Goal: Task Accomplishment & Management: Complete application form

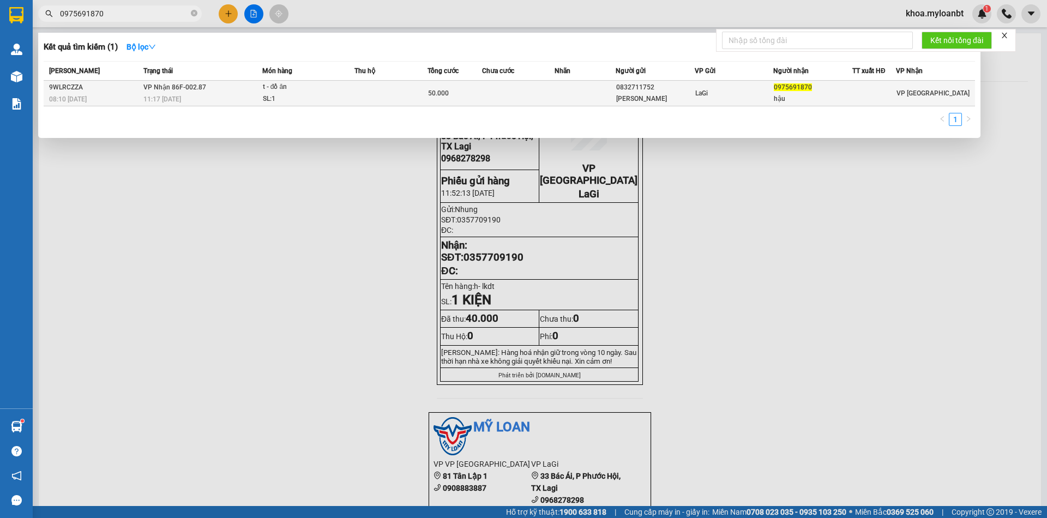
type input "0975691870"
click at [335, 86] on div "t - đồ ăn" at bounding box center [304, 87] width 82 height 12
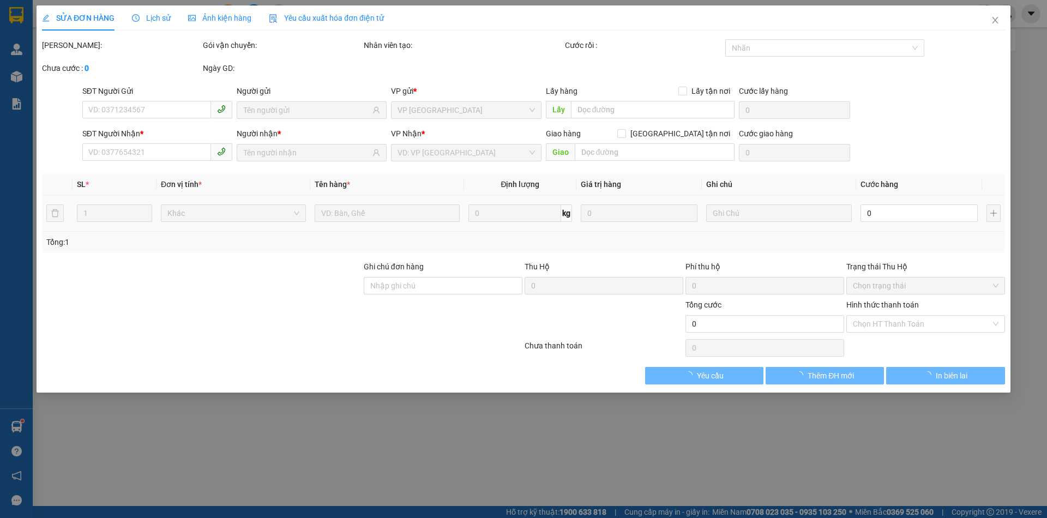
type input "0832711752"
type input "[PERSON_NAME]"
type input "0975691870"
type input "hậu"
type input "50.000"
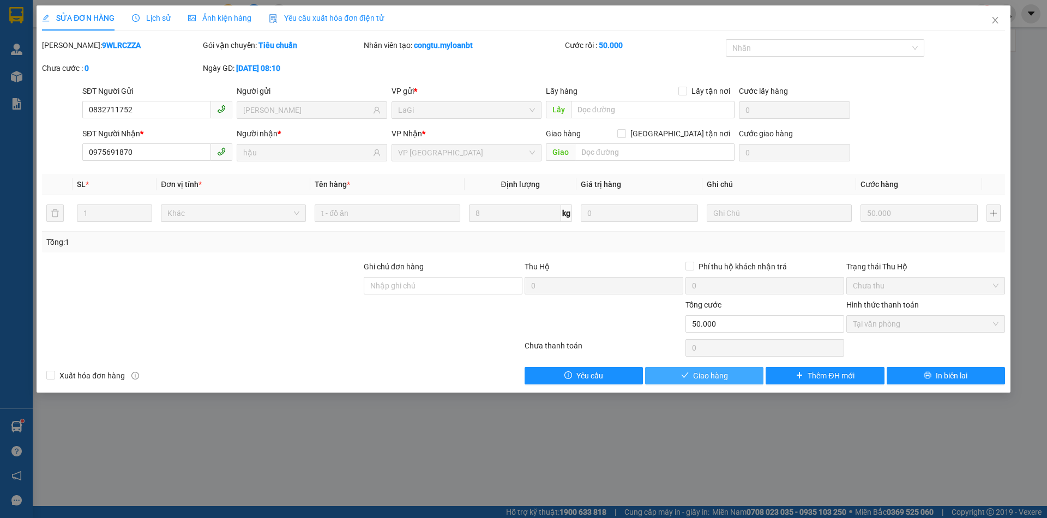
click at [699, 382] on button "Giao hàng" at bounding box center [704, 375] width 118 height 17
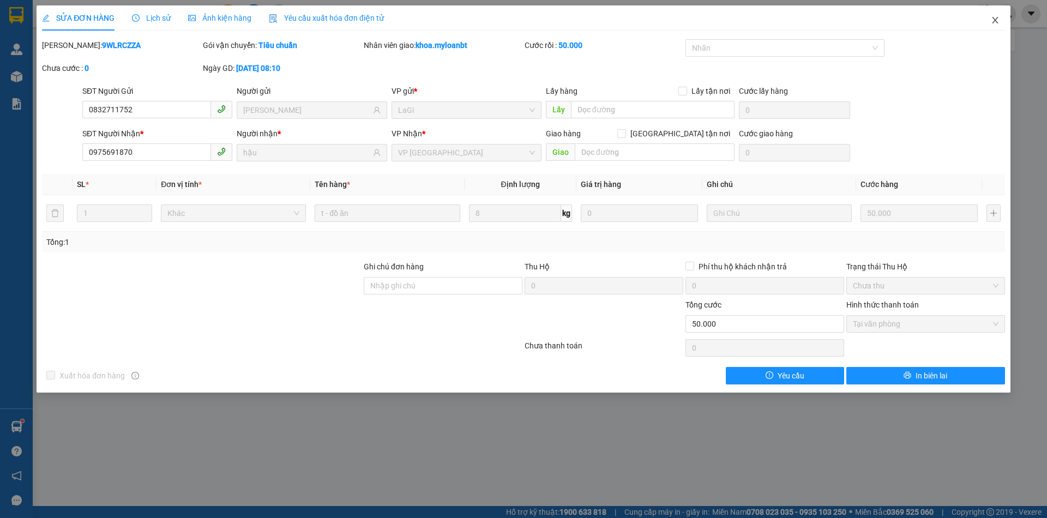
click at [981, 25] on span "Close" at bounding box center [995, 20] width 31 height 31
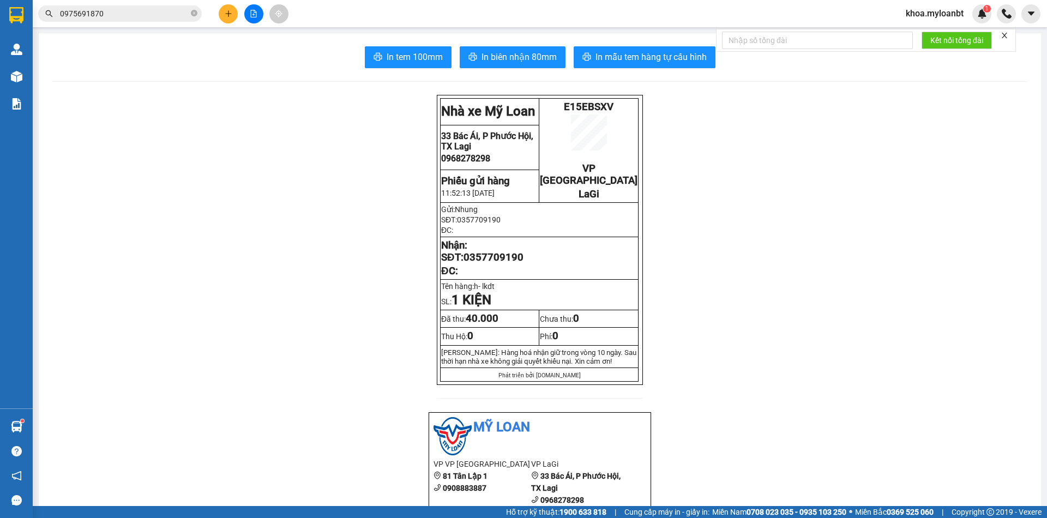
click at [231, 14] on icon "plus" at bounding box center [229, 14] width 8 height 8
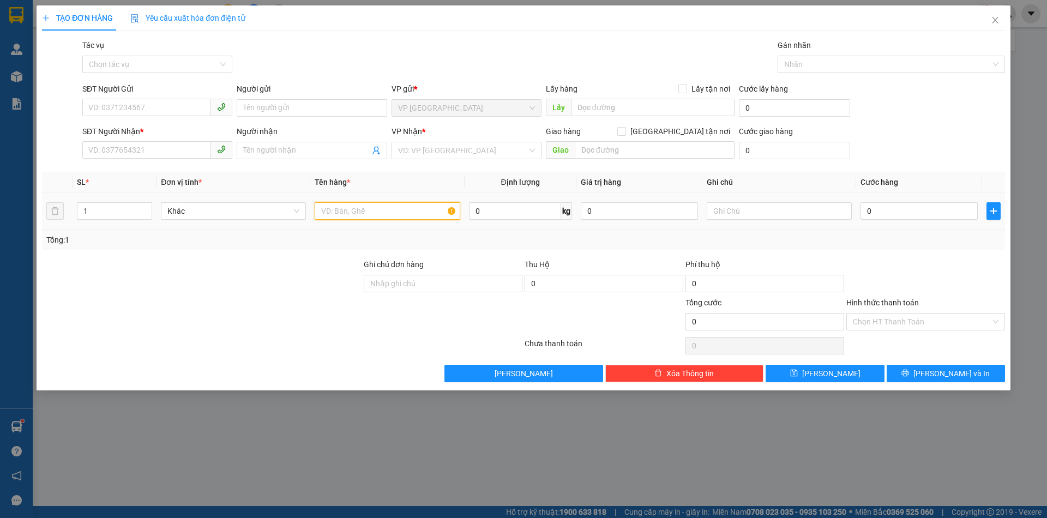
click at [395, 214] on input "text" at bounding box center [387, 210] width 145 height 17
click at [326, 210] on input "hh- pt" at bounding box center [387, 210] width 145 height 17
type input "h- pt"
click at [115, 103] on input "SĐT Người Gửi" at bounding box center [146, 107] width 129 height 17
type input "0983168824"
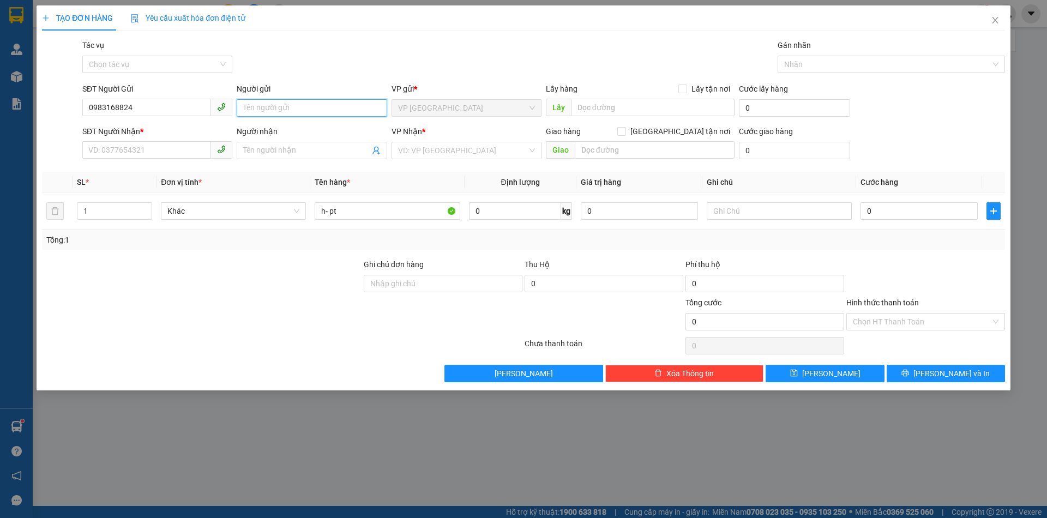
click at [284, 111] on input "Người gửi" at bounding box center [312, 107] width 150 height 17
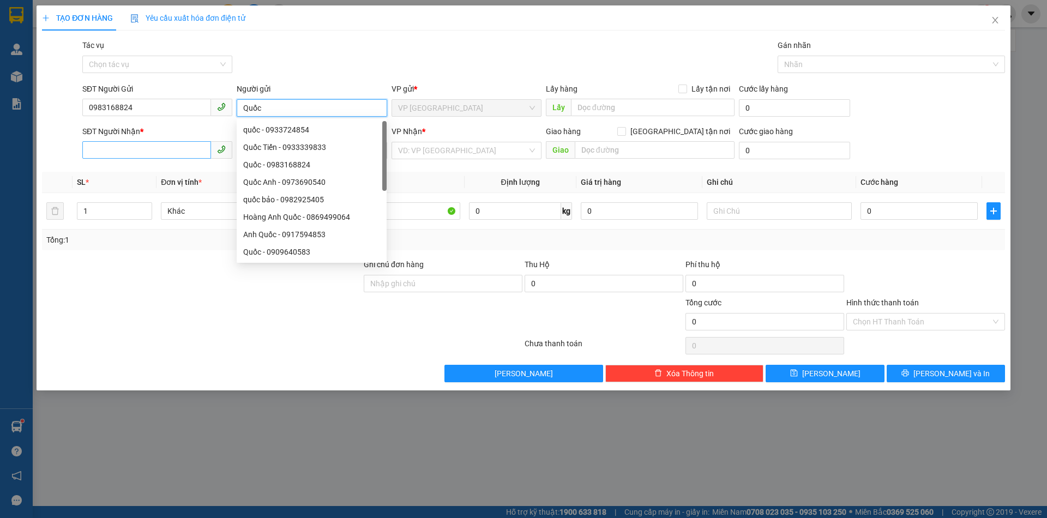
type input "Quốc"
click at [165, 147] on input "SĐT Người Nhận *" at bounding box center [146, 149] width 129 height 17
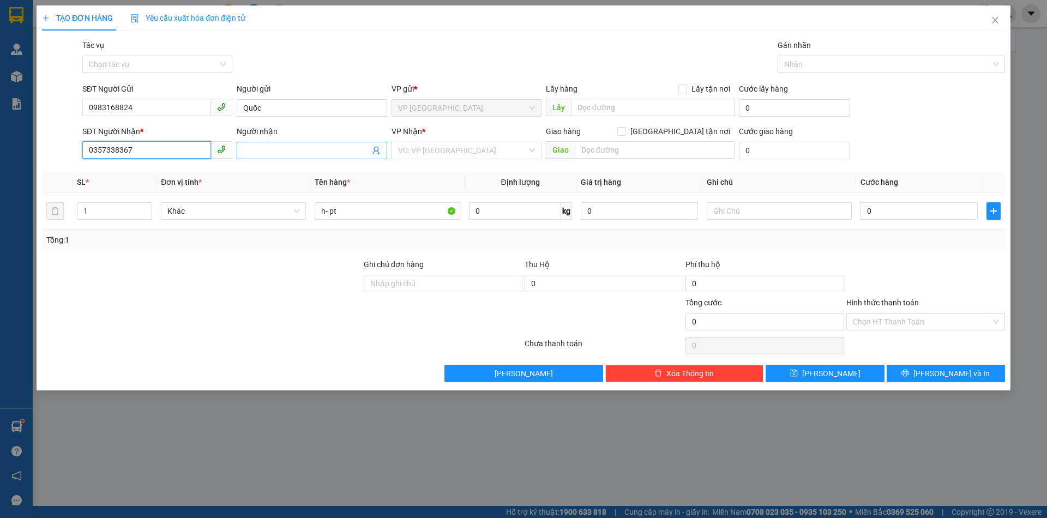
type input "0357338367"
click at [292, 151] on input "Người nhận" at bounding box center [306, 151] width 126 height 12
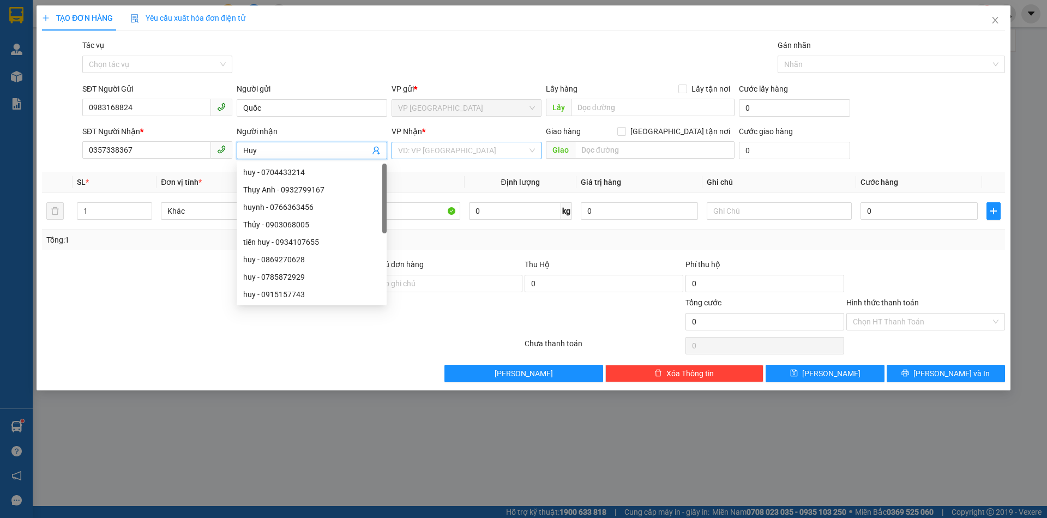
type input "Huy"
click at [411, 152] on input "search" at bounding box center [462, 150] width 129 height 16
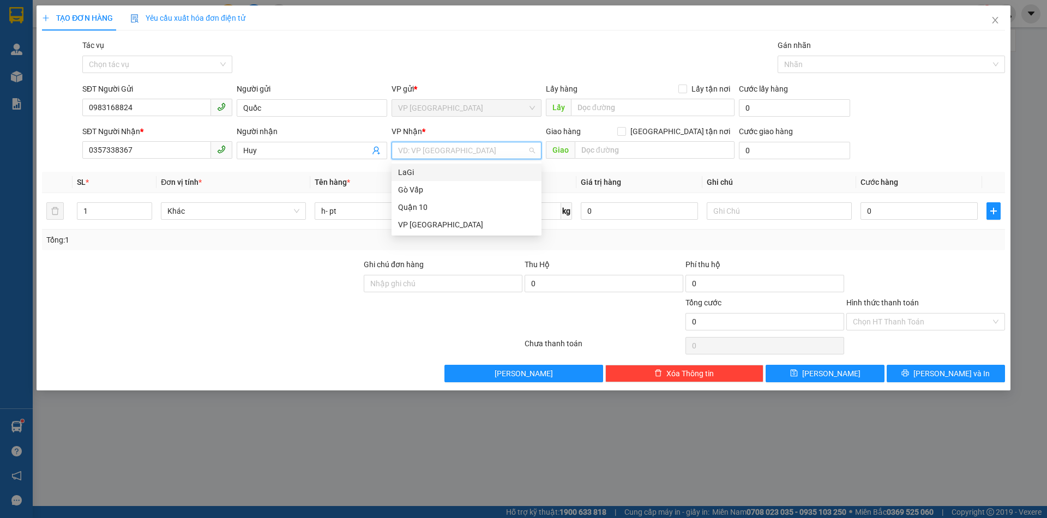
click at [404, 171] on div "LaGi" at bounding box center [466, 172] width 137 height 12
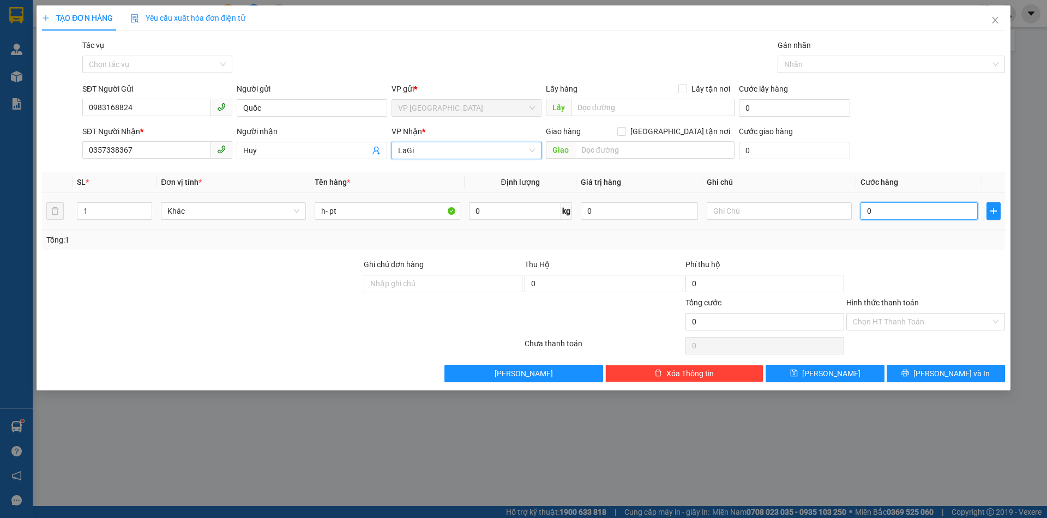
click at [935, 203] on input "0" at bounding box center [919, 210] width 117 height 17
type input "4"
type input "40"
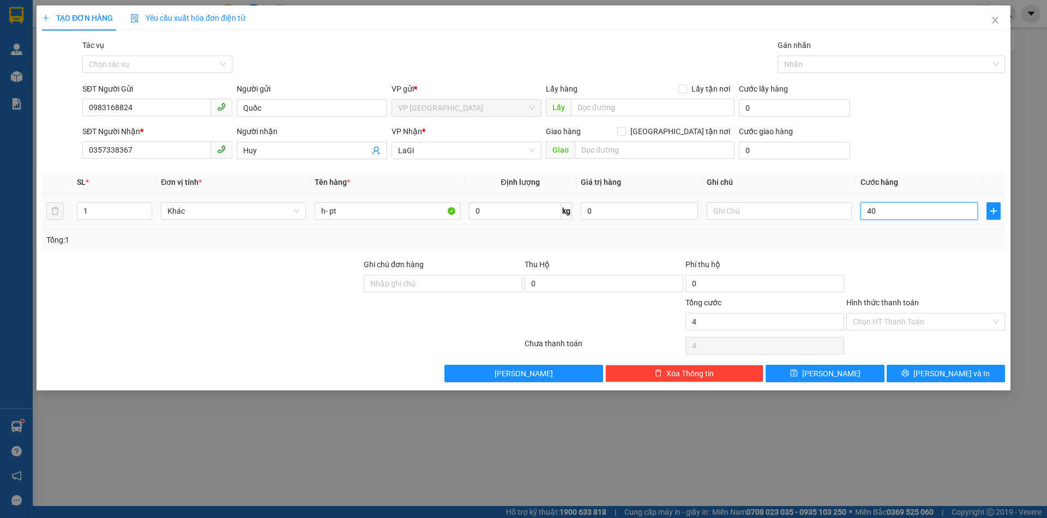
type input "40"
click at [949, 117] on div "SĐT Người Gửi 0983168824 Người gửi Quốc VP gửi * VP [GEOGRAPHIC_DATA] Lấy hàng …" at bounding box center [543, 102] width 927 height 38
type input "40.000"
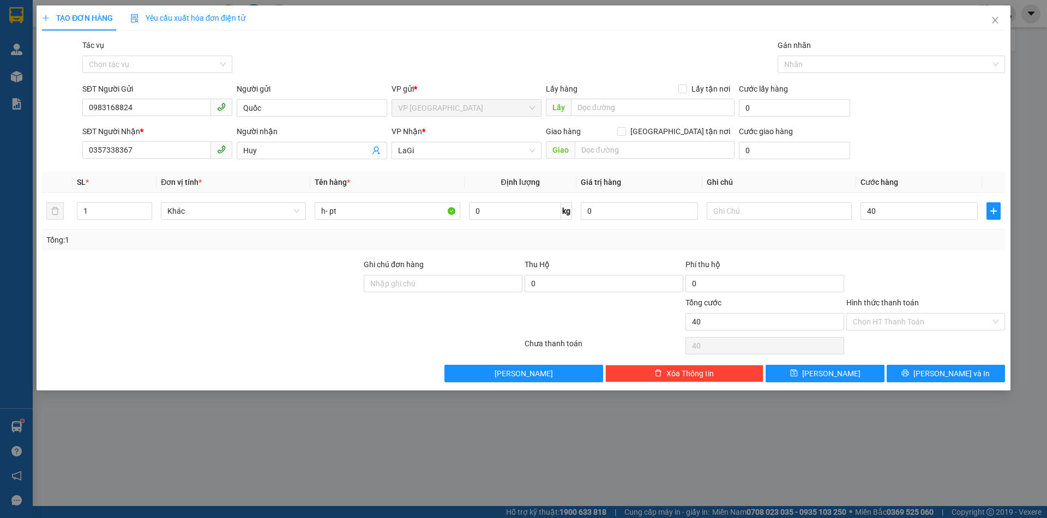
type input "40.000"
click at [923, 379] on button "[PERSON_NAME] và In" at bounding box center [946, 373] width 118 height 17
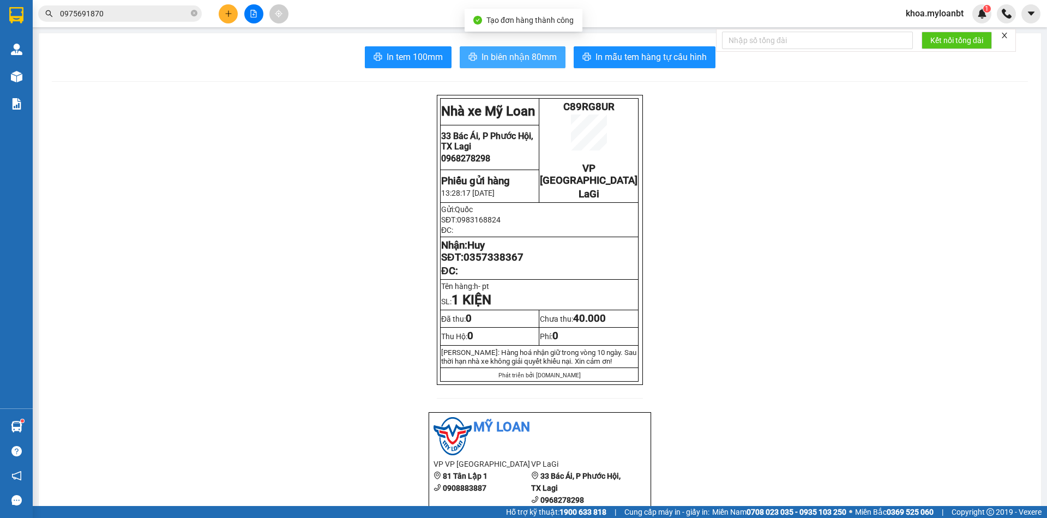
click at [529, 46] on button "In biên nhận 80mm" at bounding box center [513, 57] width 106 height 22
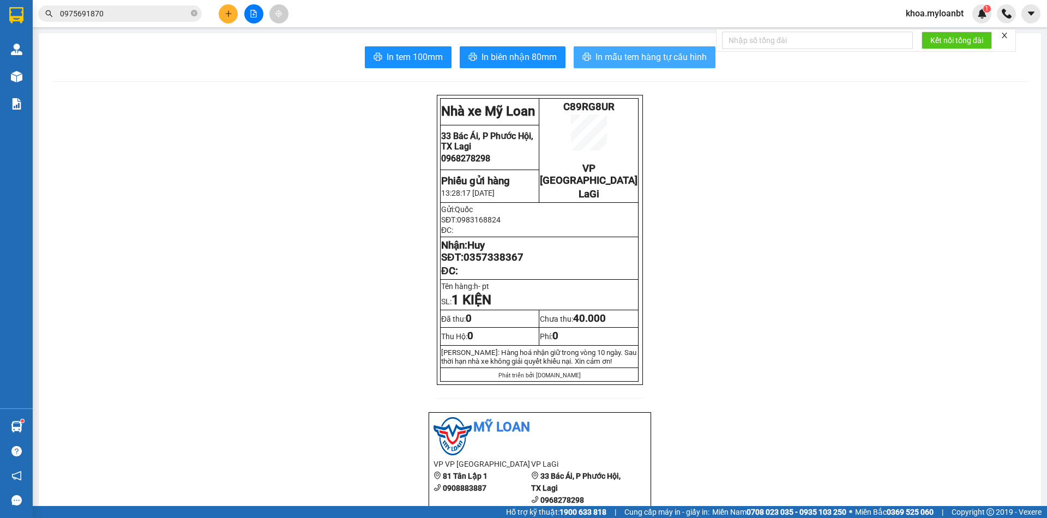
click at [658, 54] on span "In mẫu tem hàng tự cấu hình" at bounding box center [651, 57] width 111 height 14
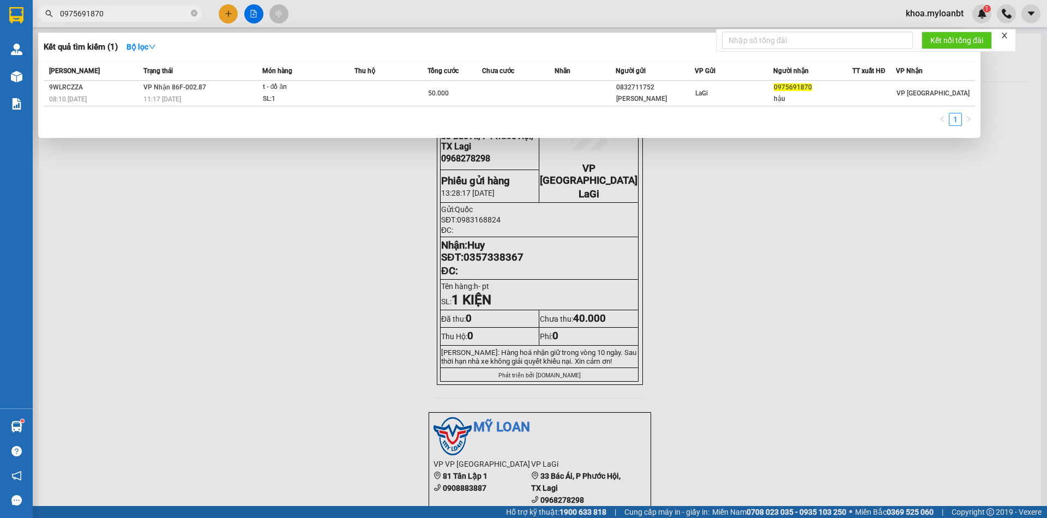
click at [153, 17] on input "0975691870" at bounding box center [124, 14] width 129 height 12
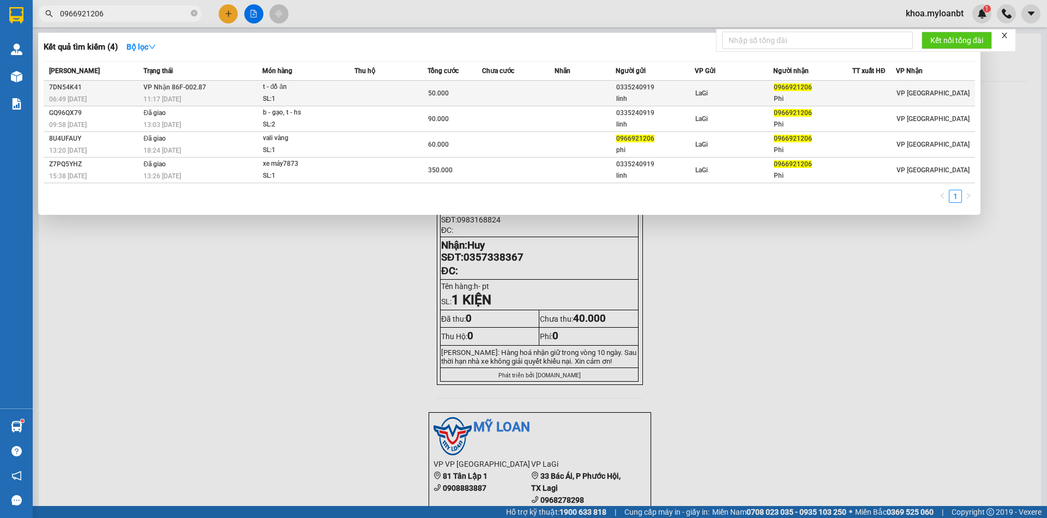
type input "0966921206"
click at [298, 86] on div "t - đồ ăn" at bounding box center [304, 87] width 82 height 12
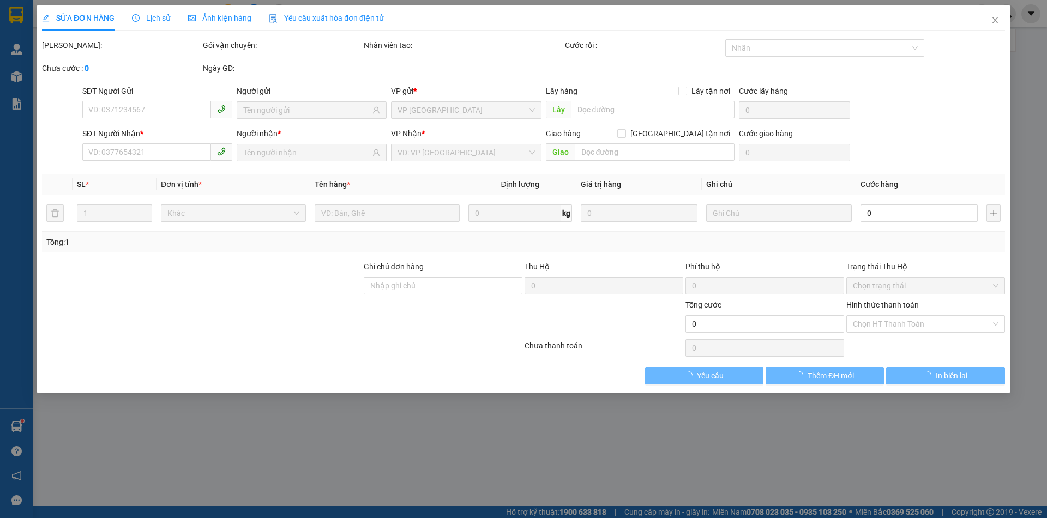
type input "0335240919"
type input "linh"
type input "0966921206"
type input "Phi"
type input "50.000"
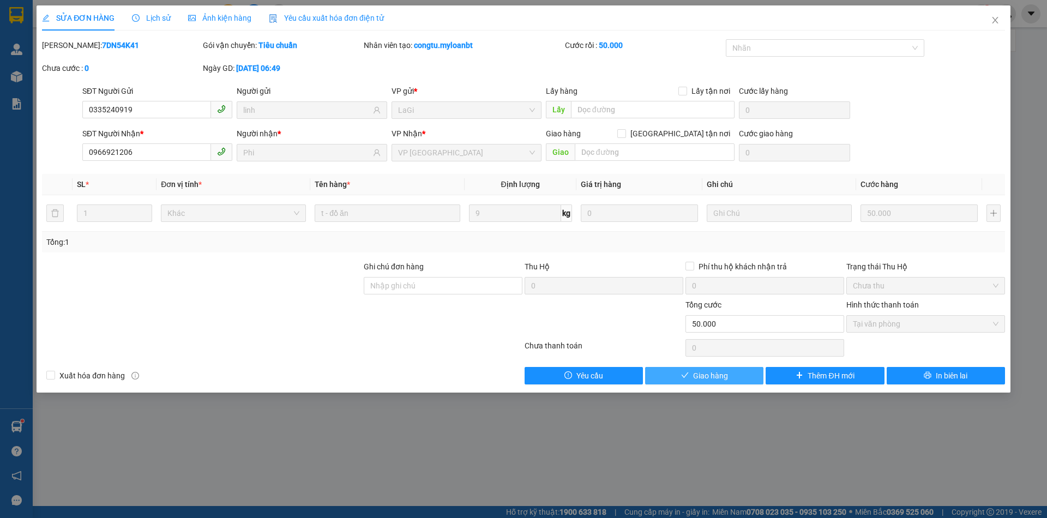
click at [724, 379] on span "Giao hàng" at bounding box center [710, 376] width 35 height 12
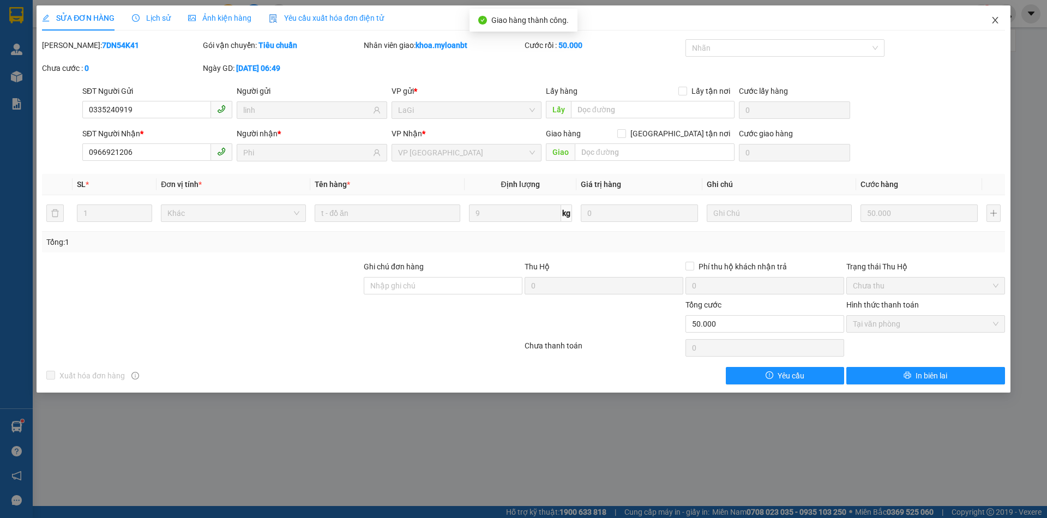
click at [1002, 21] on span "Close" at bounding box center [995, 20] width 31 height 31
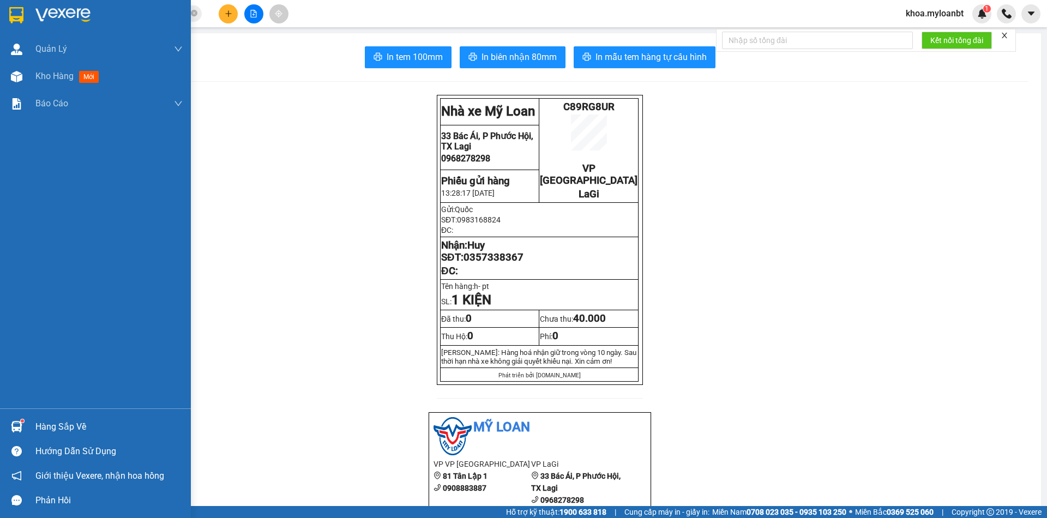
click at [25, 421] on div at bounding box center [16, 426] width 19 height 19
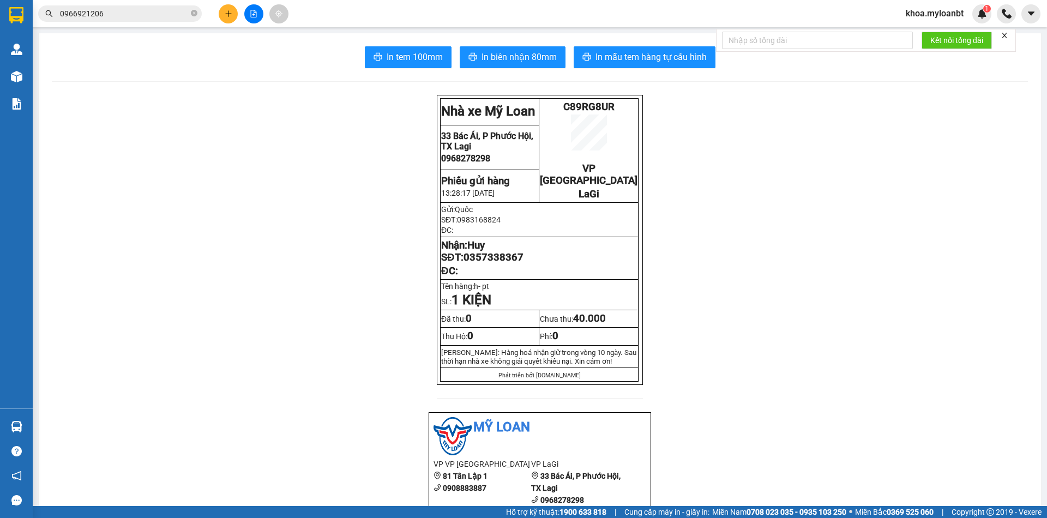
click at [219, 349] on section "Kết quả tìm kiếm ( 4 ) Bộ lọc Mã ĐH Trạng thái Món hàng Thu hộ Tổng cước Chưa c…" at bounding box center [523, 259] width 1047 height 518
